Goal: Task Accomplishment & Management: Complete application form

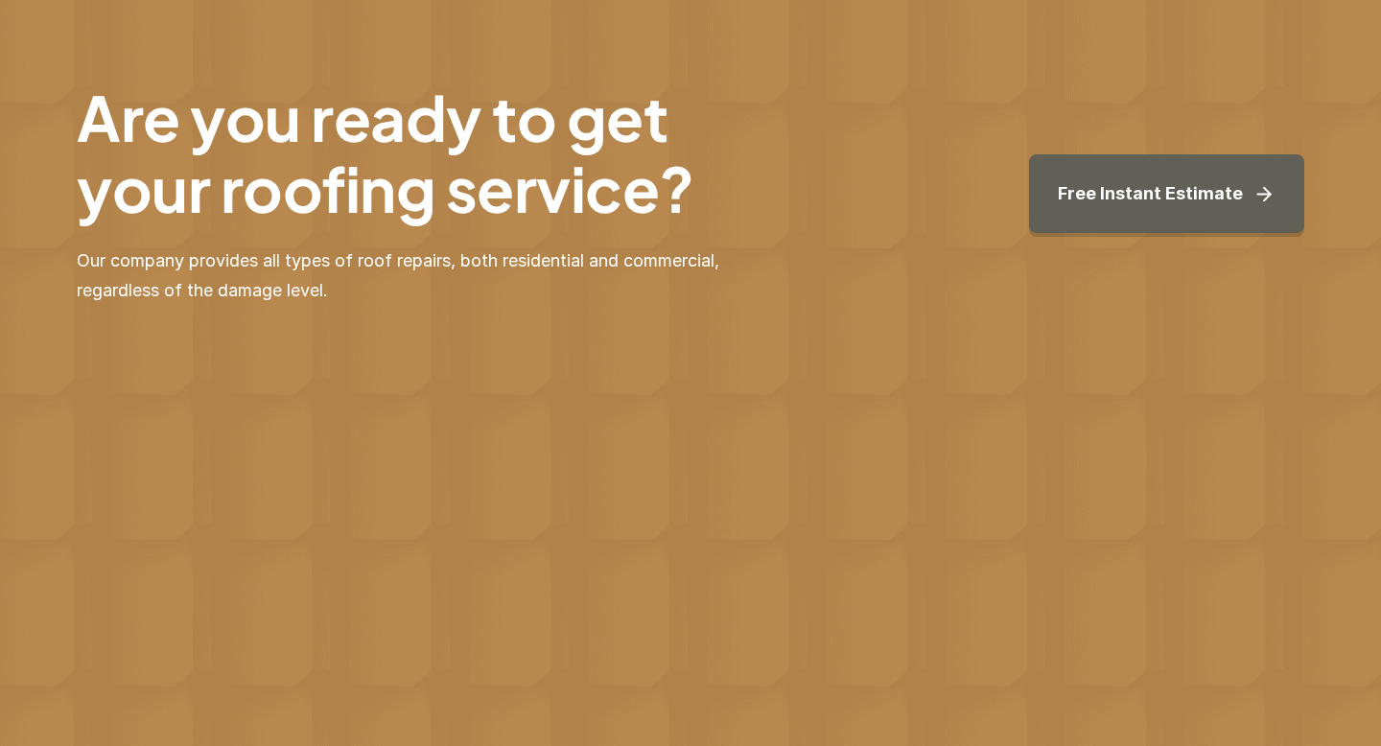
scroll to position [2878, 0]
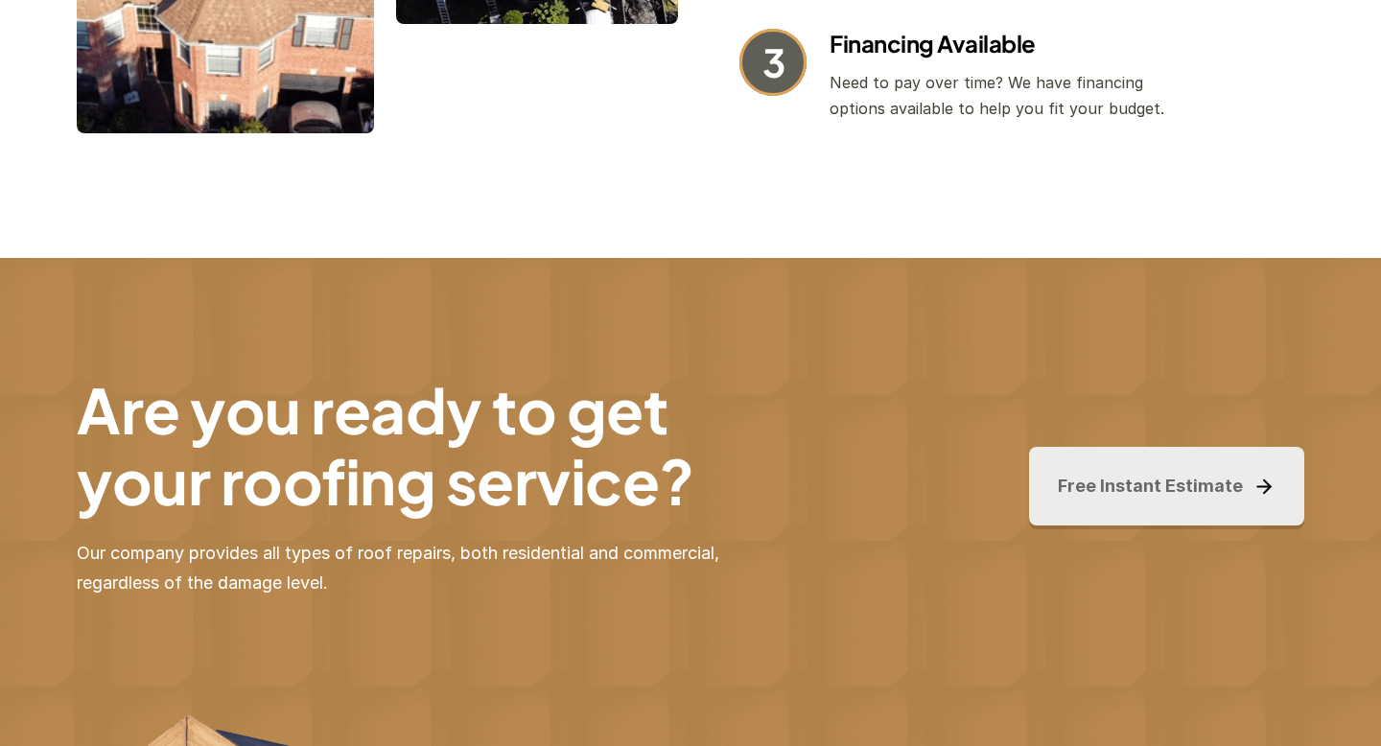
click at [1175, 472] on p "Free Instant Estimate" at bounding box center [1150, 487] width 185 height 30
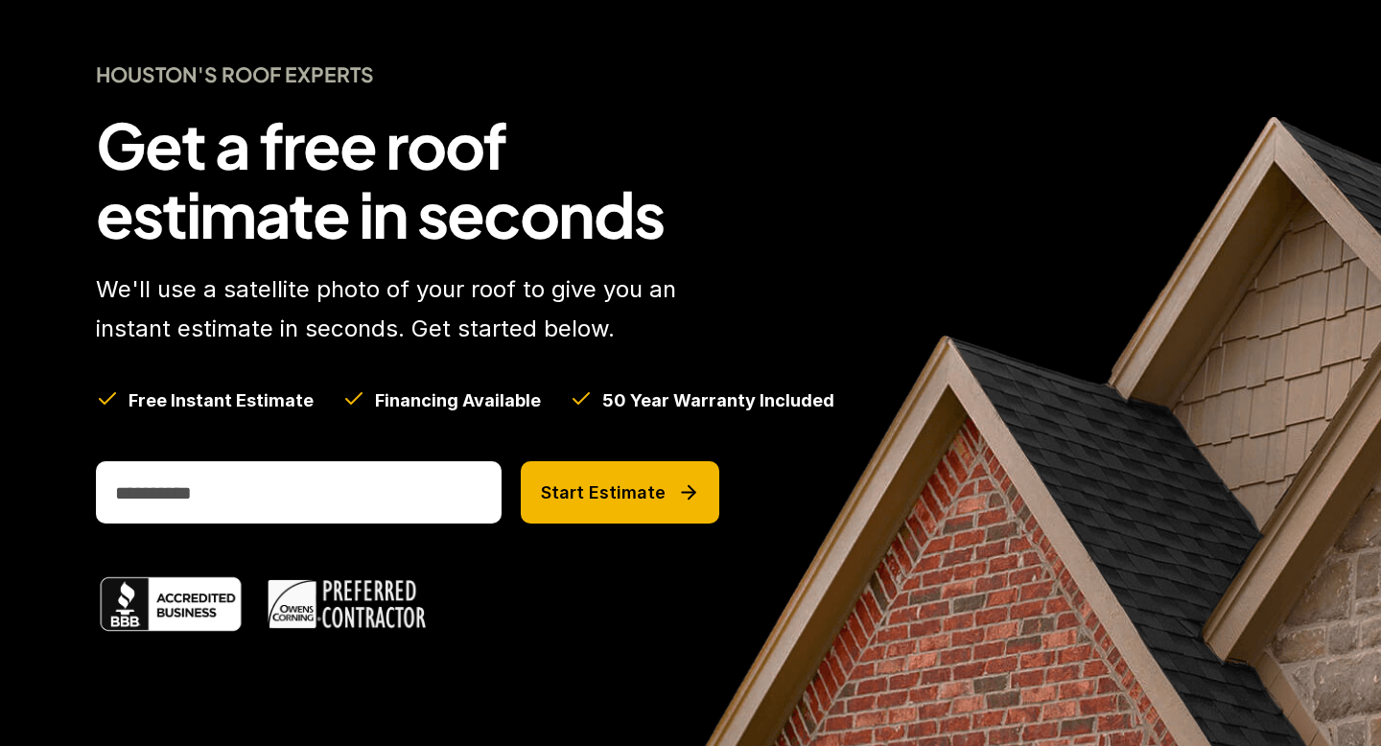
scroll to position [144, 0]
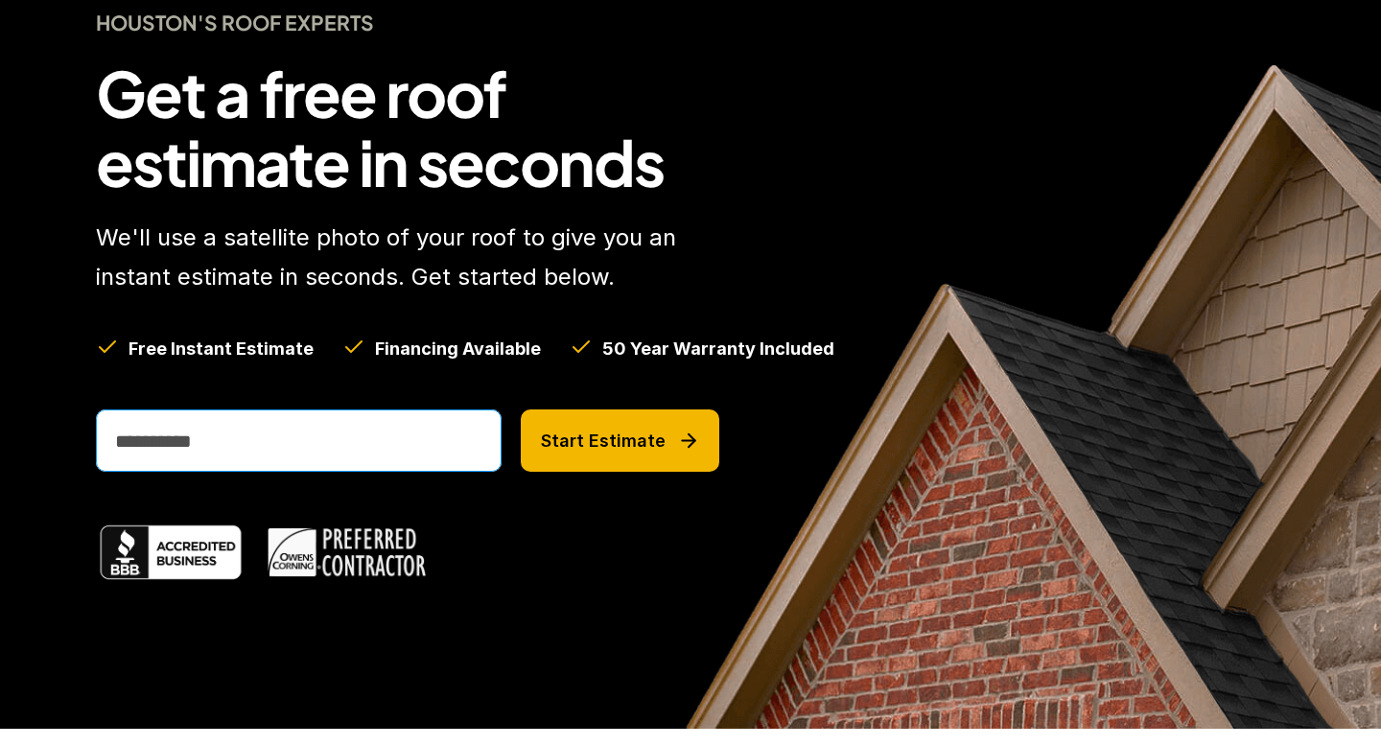
click at [385, 455] on input "email" at bounding box center [299, 440] width 406 height 62
type input "*"
type input "**********"
click at [627, 440] on p "Start Estimate" at bounding box center [603, 441] width 125 height 21
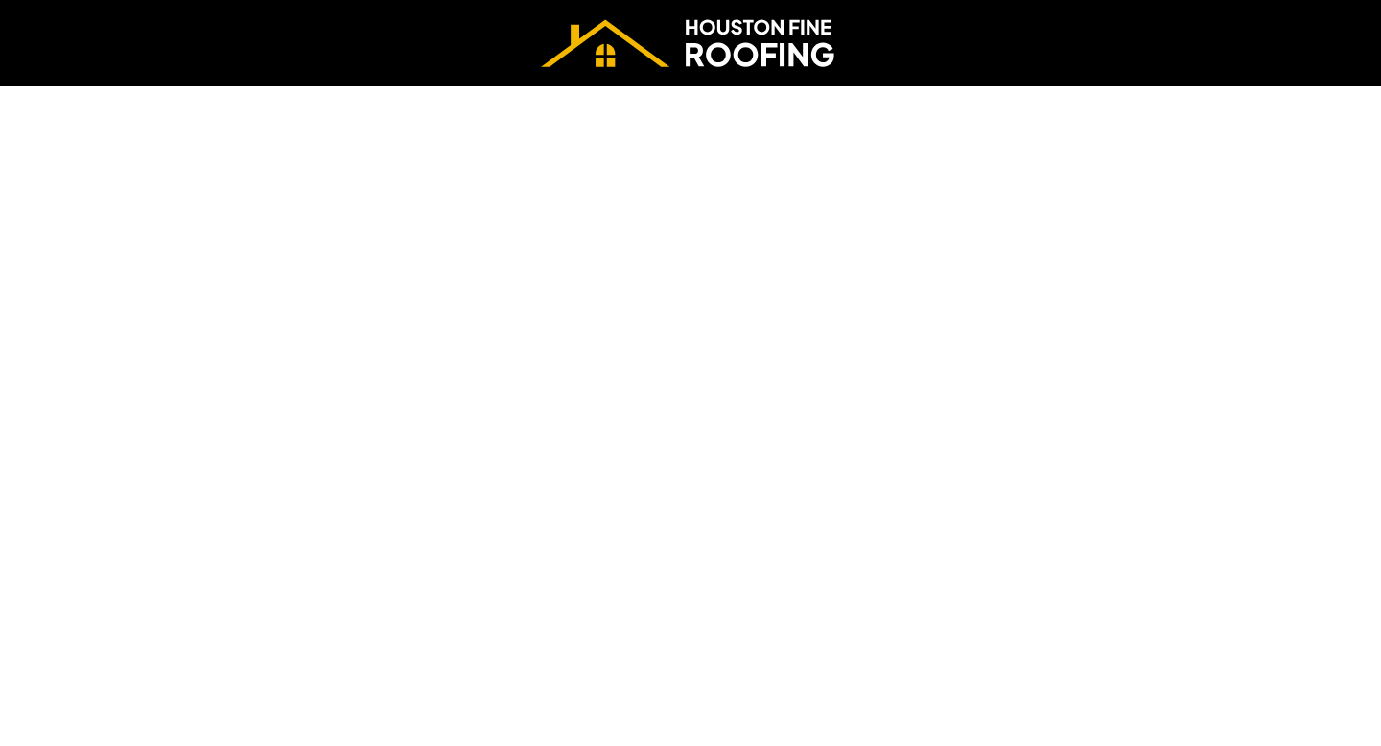
scroll to position [86, 0]
